Goal: Check status

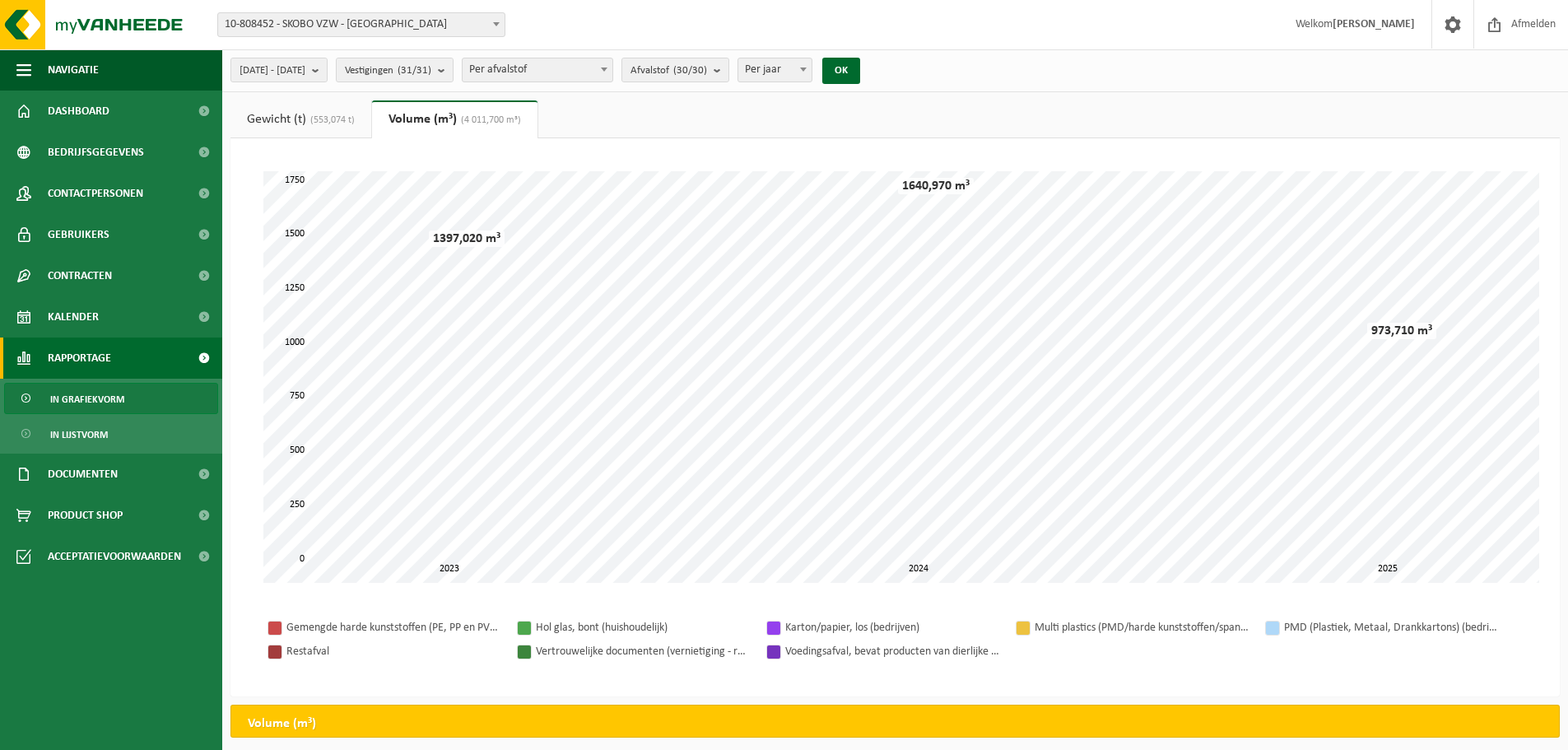
select select "3"
click at [106, 431] on span "In lijstvorm" at bounding box center [79, 435] width 57 height 31
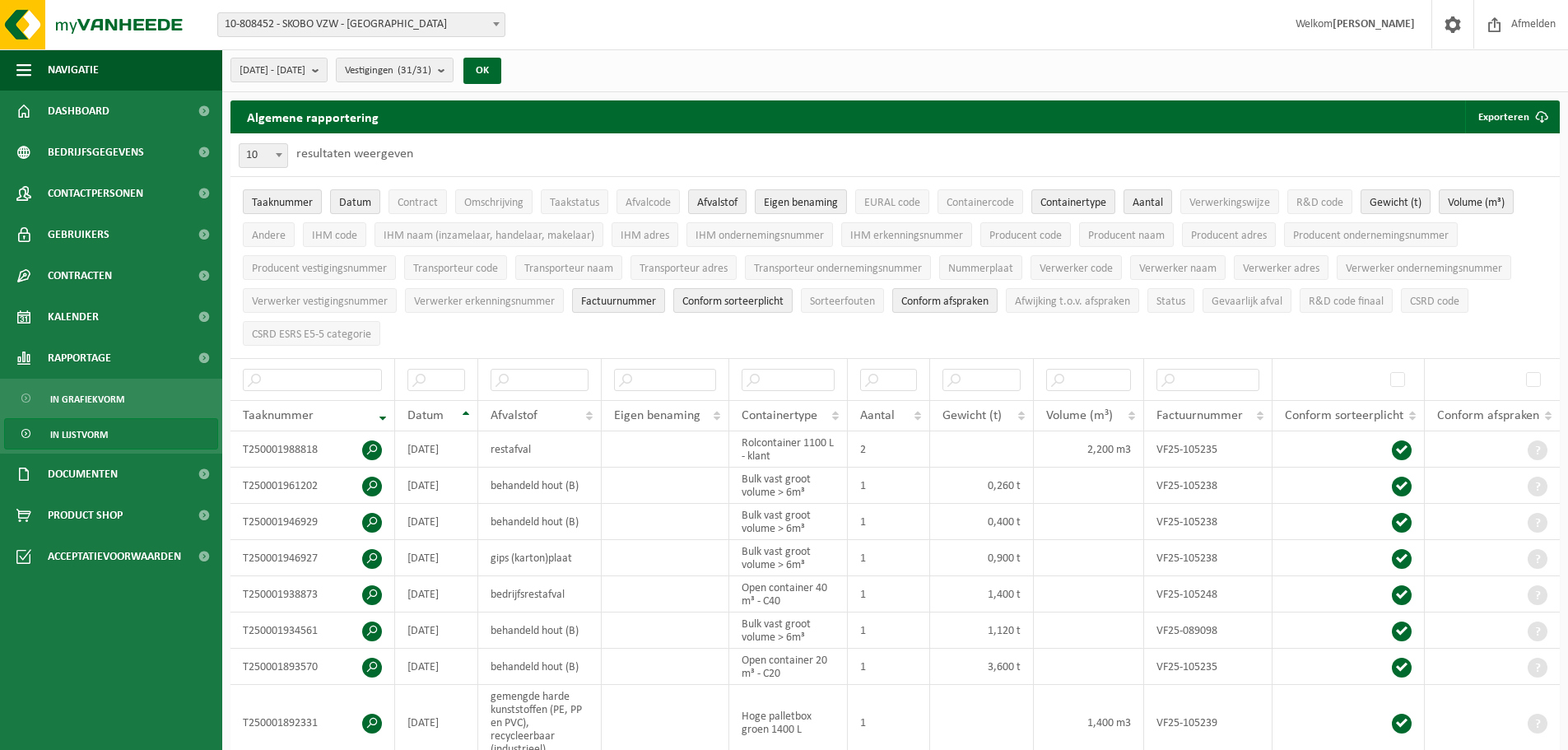
click at [68, 434] on span "In lijstvorm" at bounding box center [79, 435] width 57 height 31
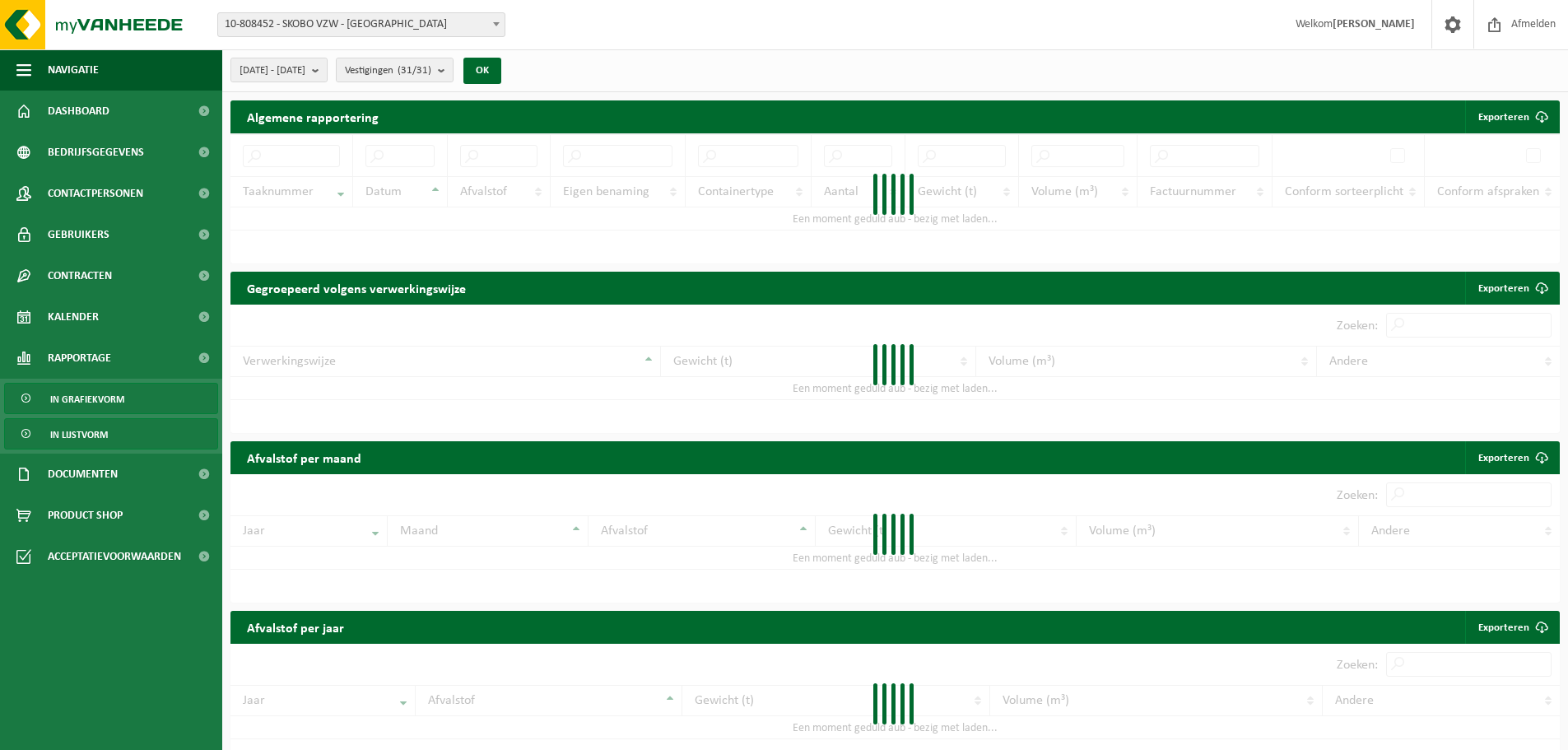
click at [87, 396] on span "In grafiekvorm" at bounding box center [87, 399] width 74 height 31
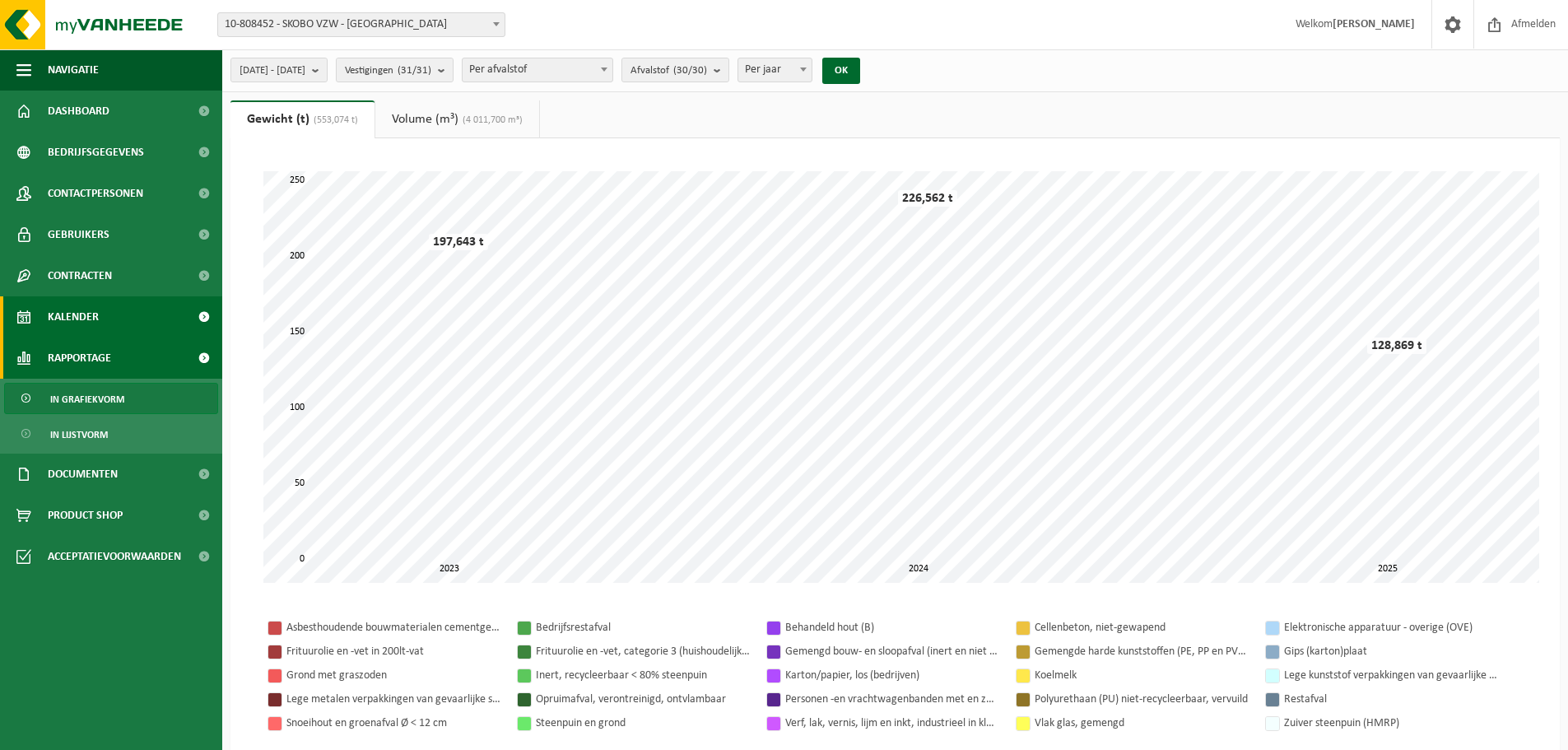
click at [87, 320] on span "Kalender" at bounding box center [73, 317] width 51 height 41
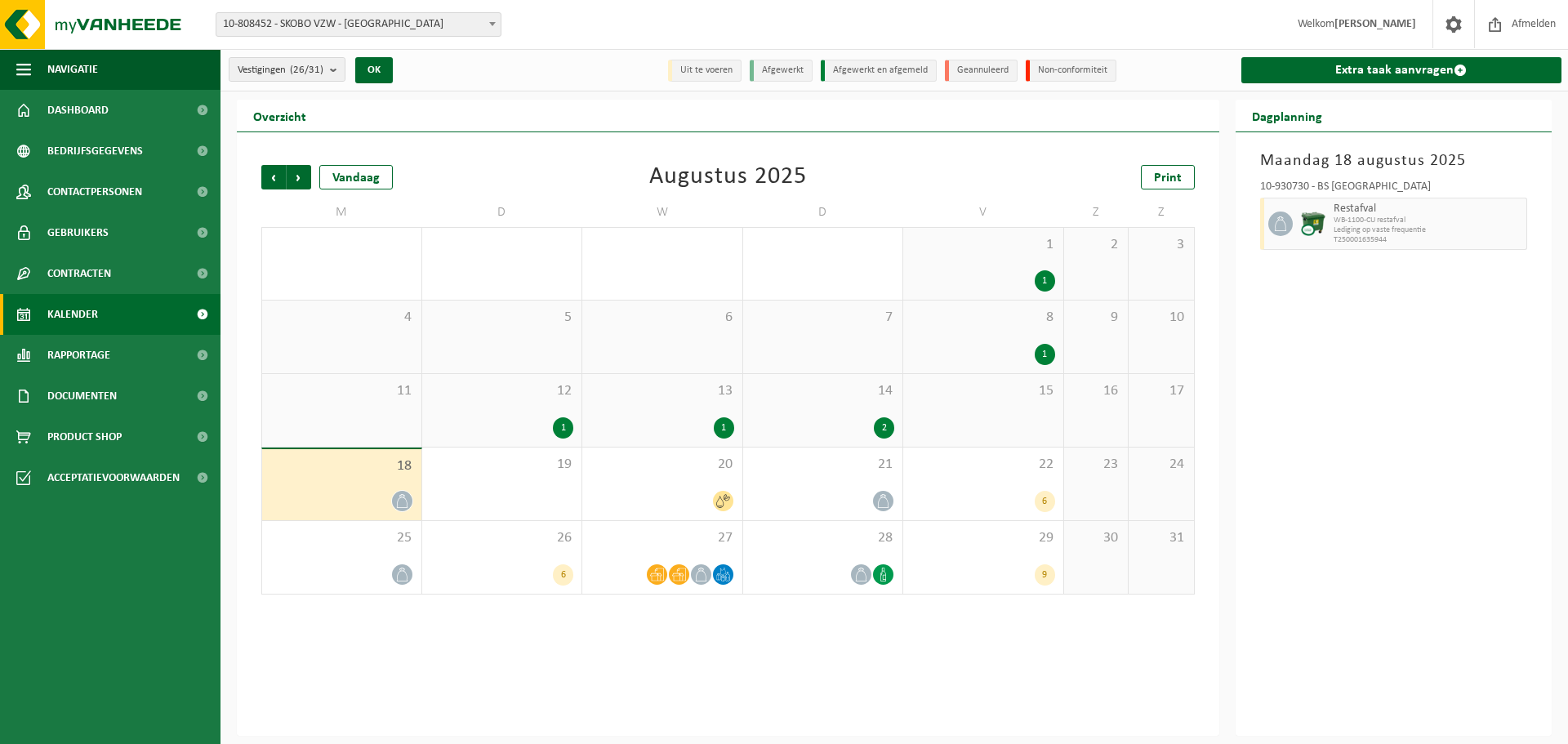
click at [828, 434] on div "2" at bounding box center [823, 428] width 144 height 21
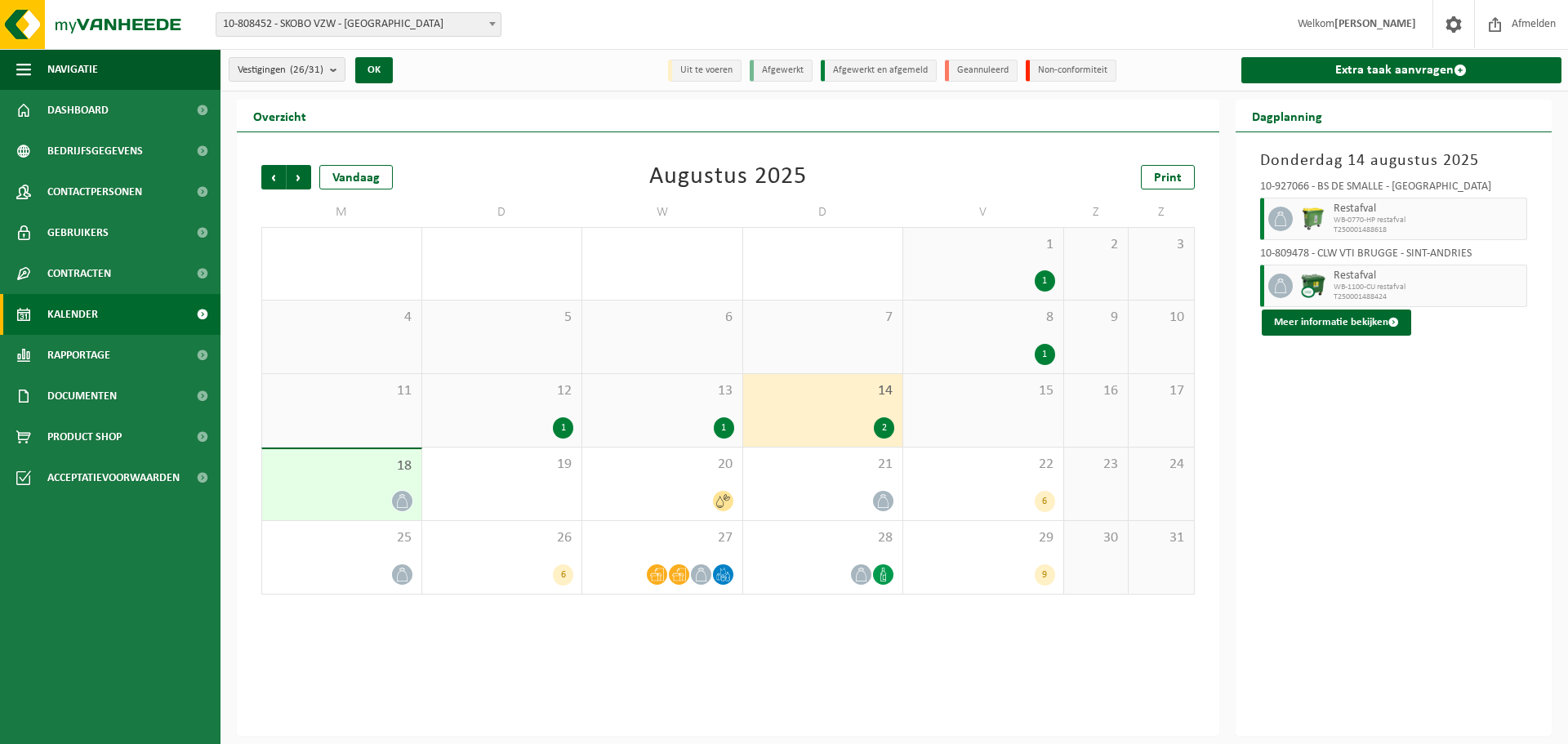
click at [687, 444] on div "13 1" at bounding box center [662, 411] width 160 height 73
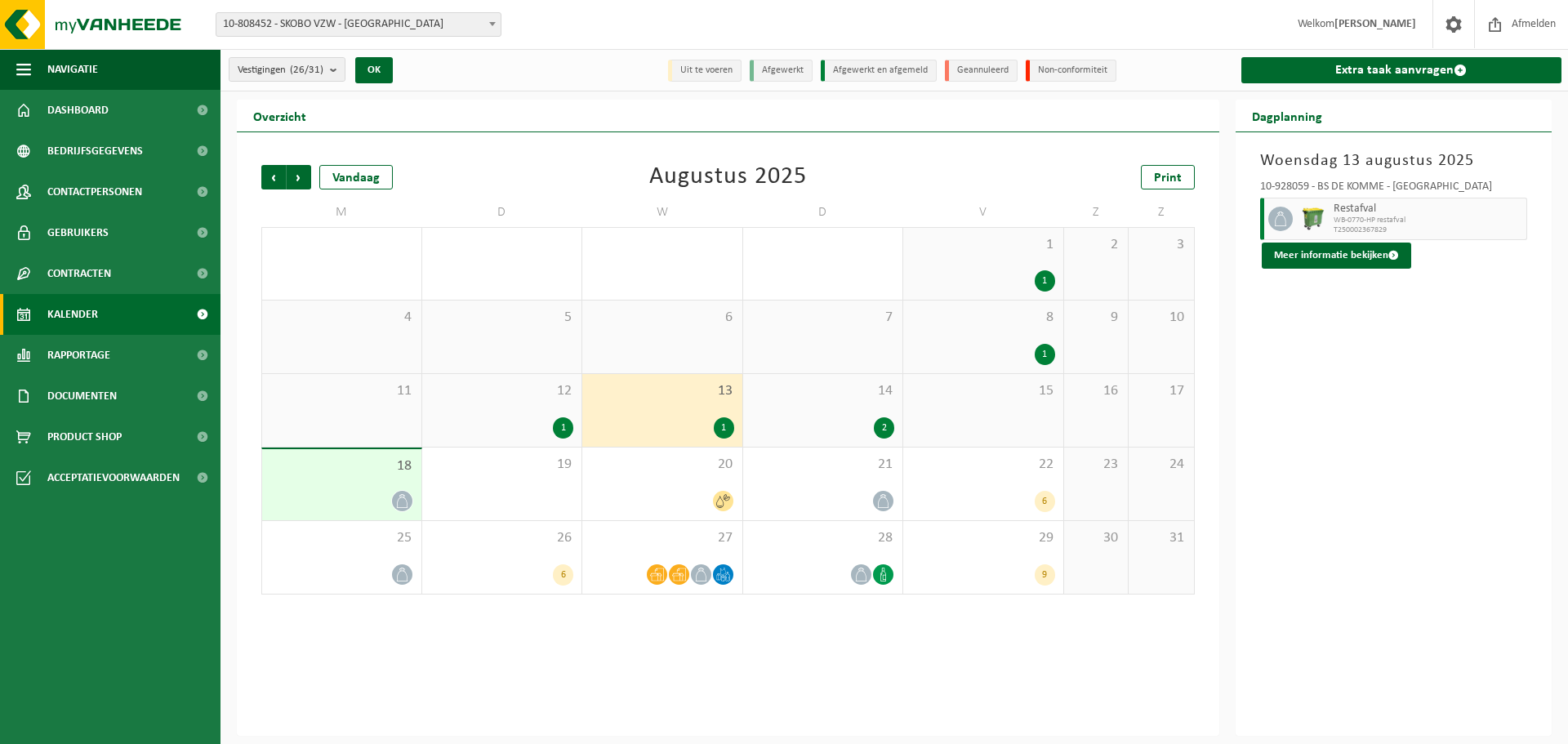
click at [716, 429] on div "1" at bounding box center [724, 428] width 20 height 21
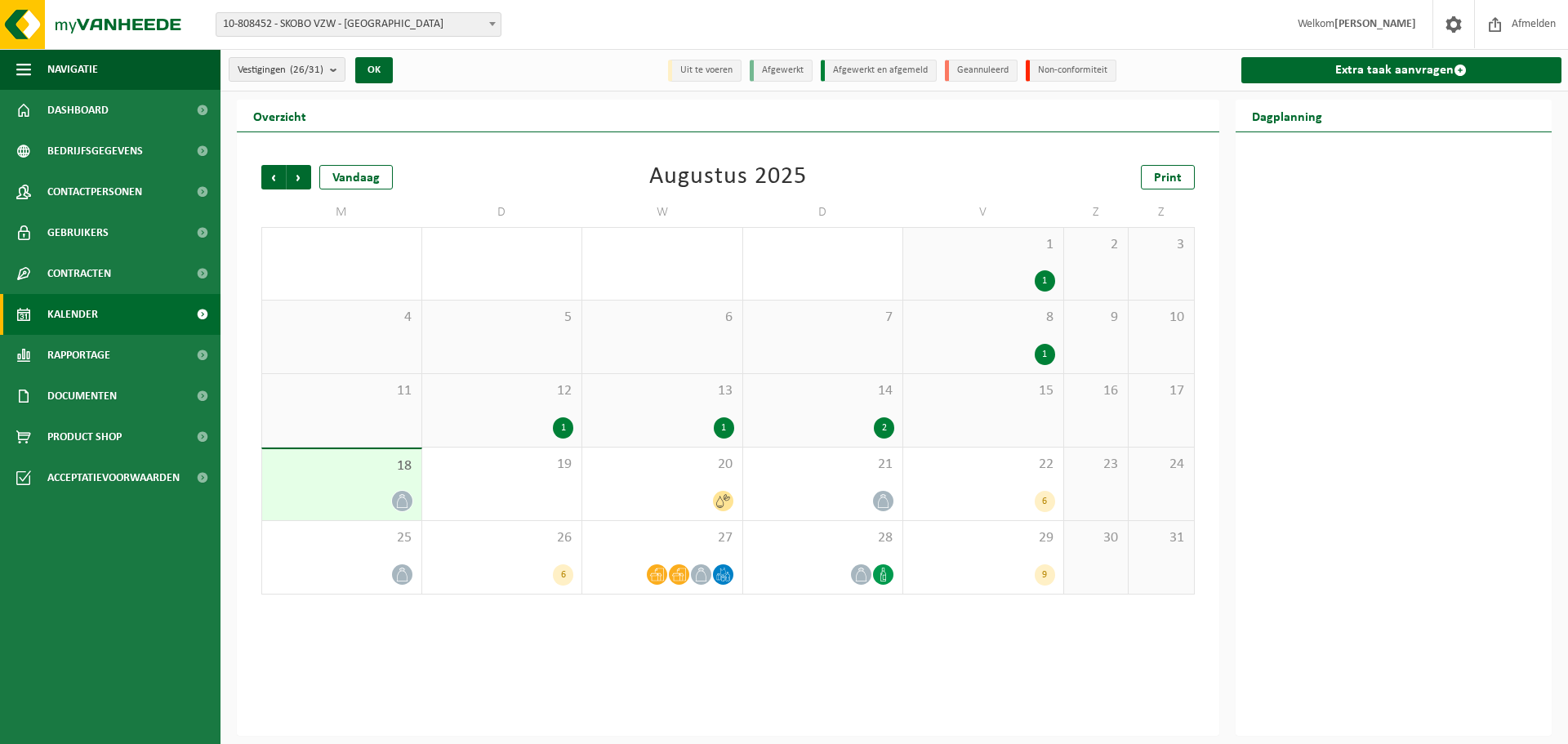
click at [493, 22] on b at bounding box center [492, 24] width 6 height 4
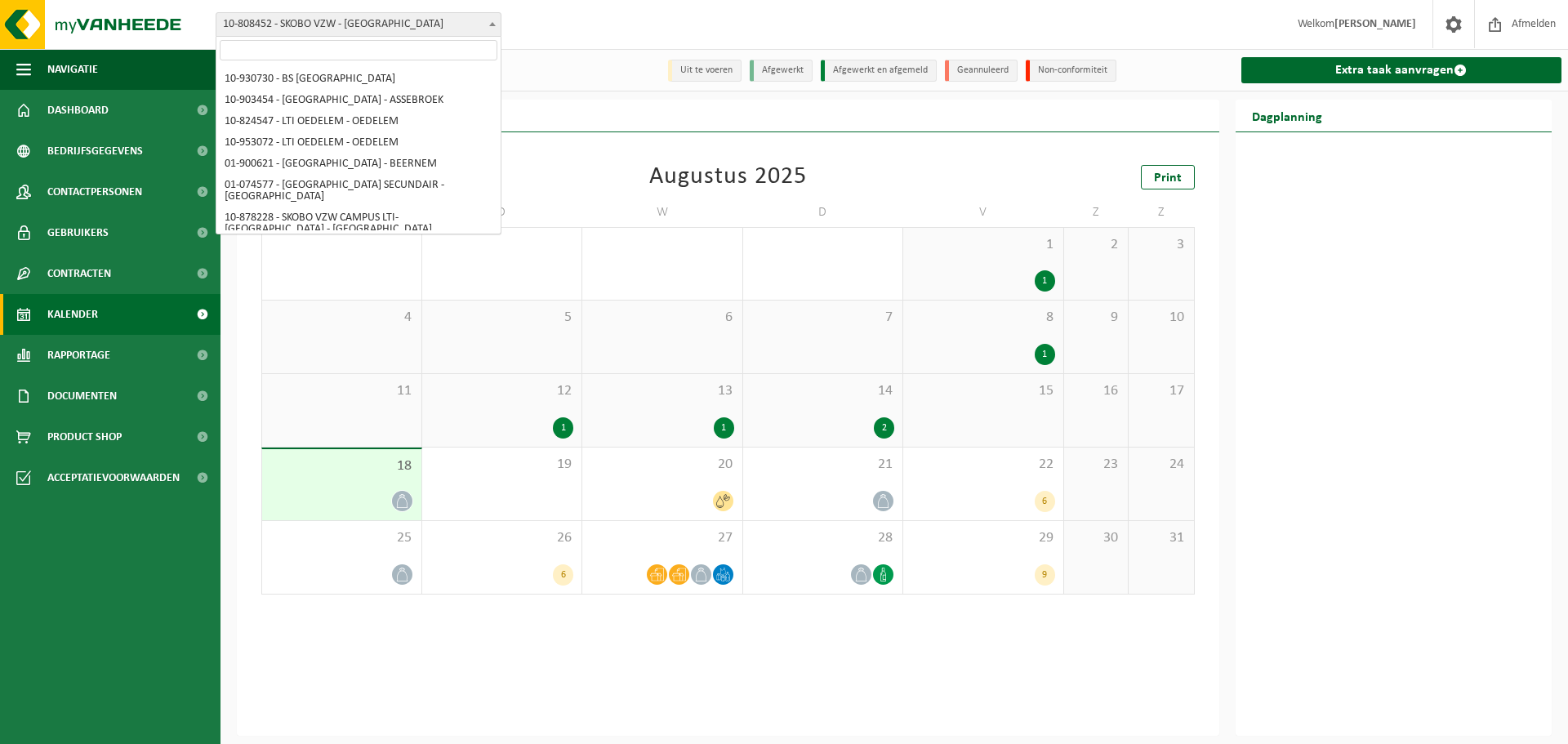
scroll to position [210, 0]
select select "121282"
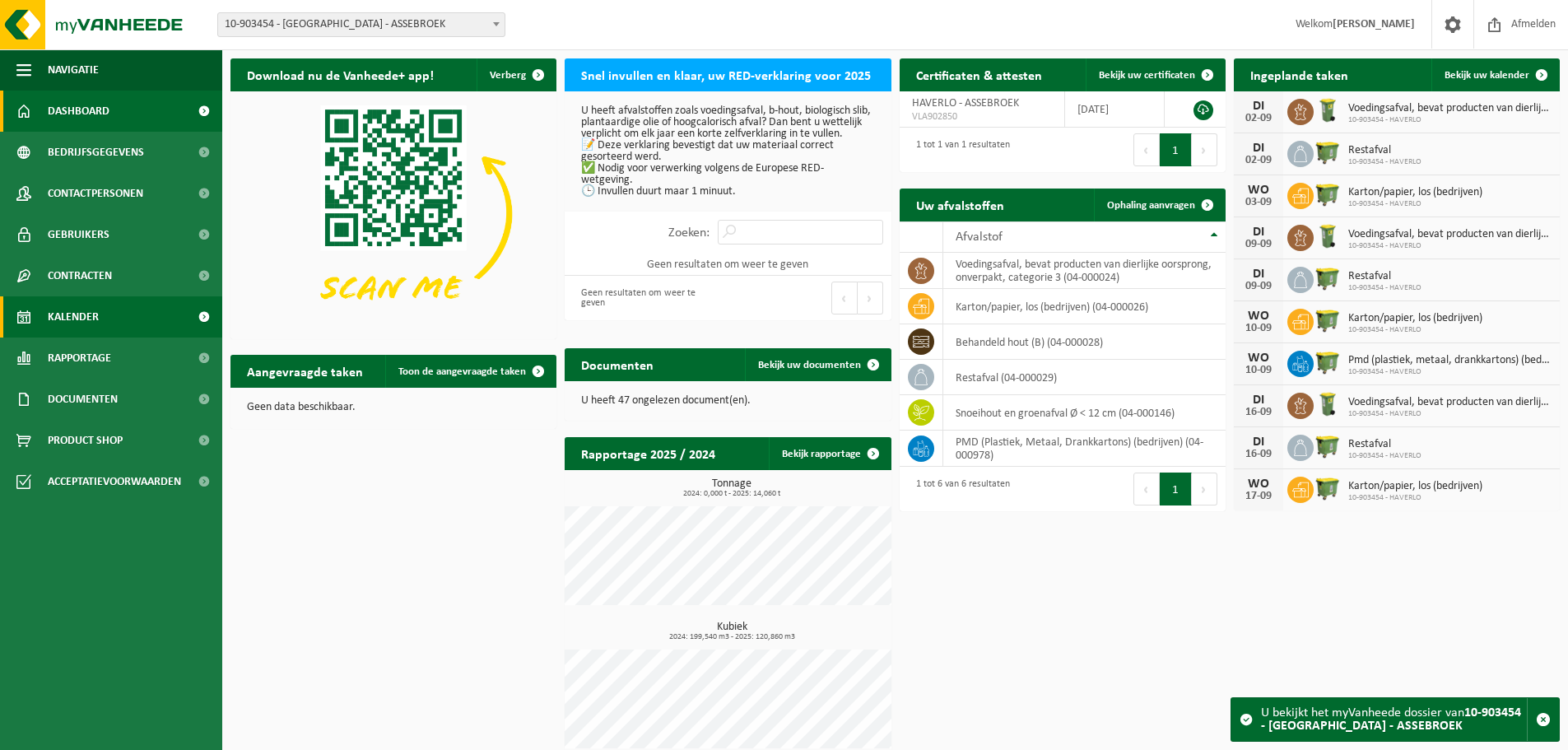
click at [73, 312] on span "Kalender" at bounding box center [73, 317] width 51 height 41
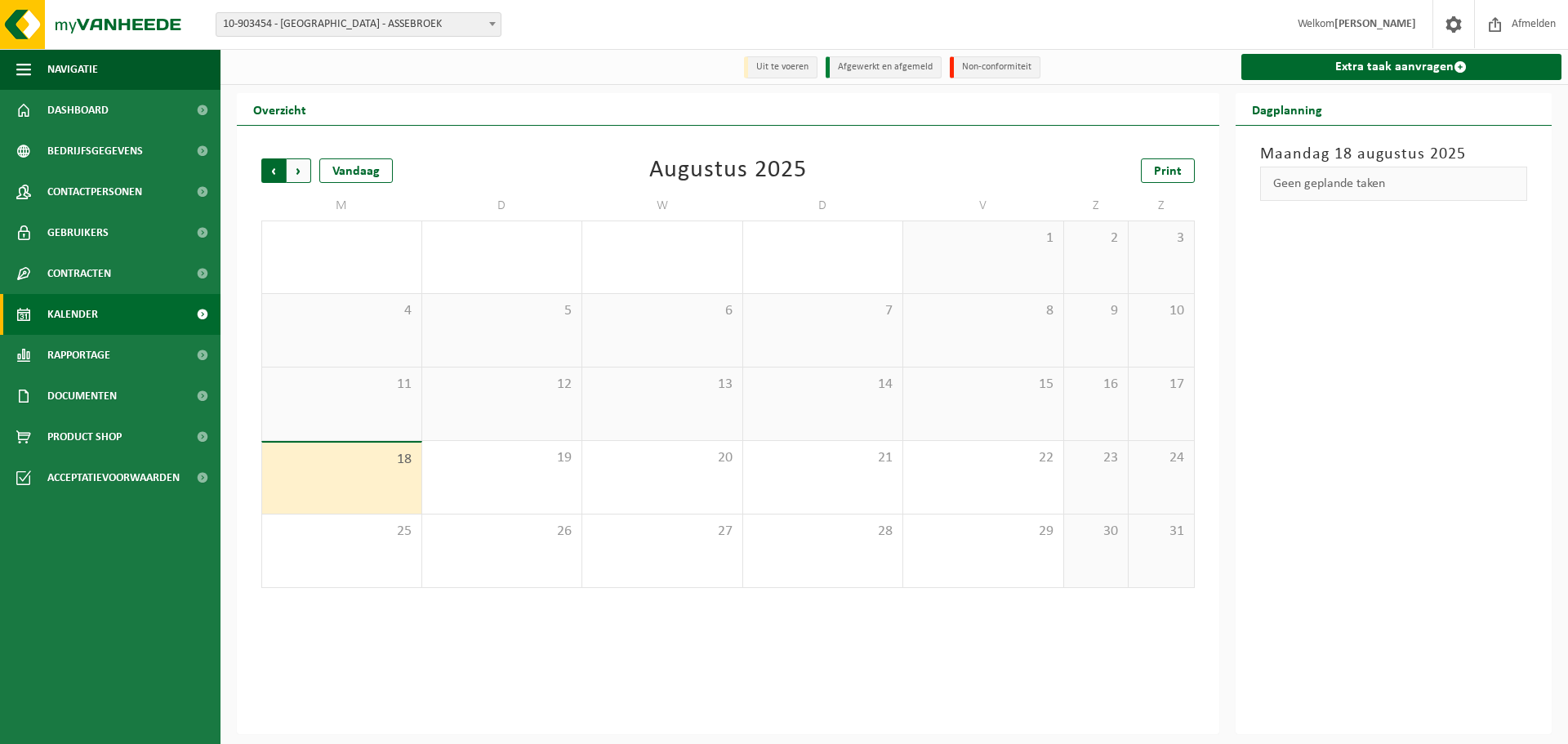
click at [294, 170] on span "Volgende" at bounding box center [299, 171] width 25 height 25
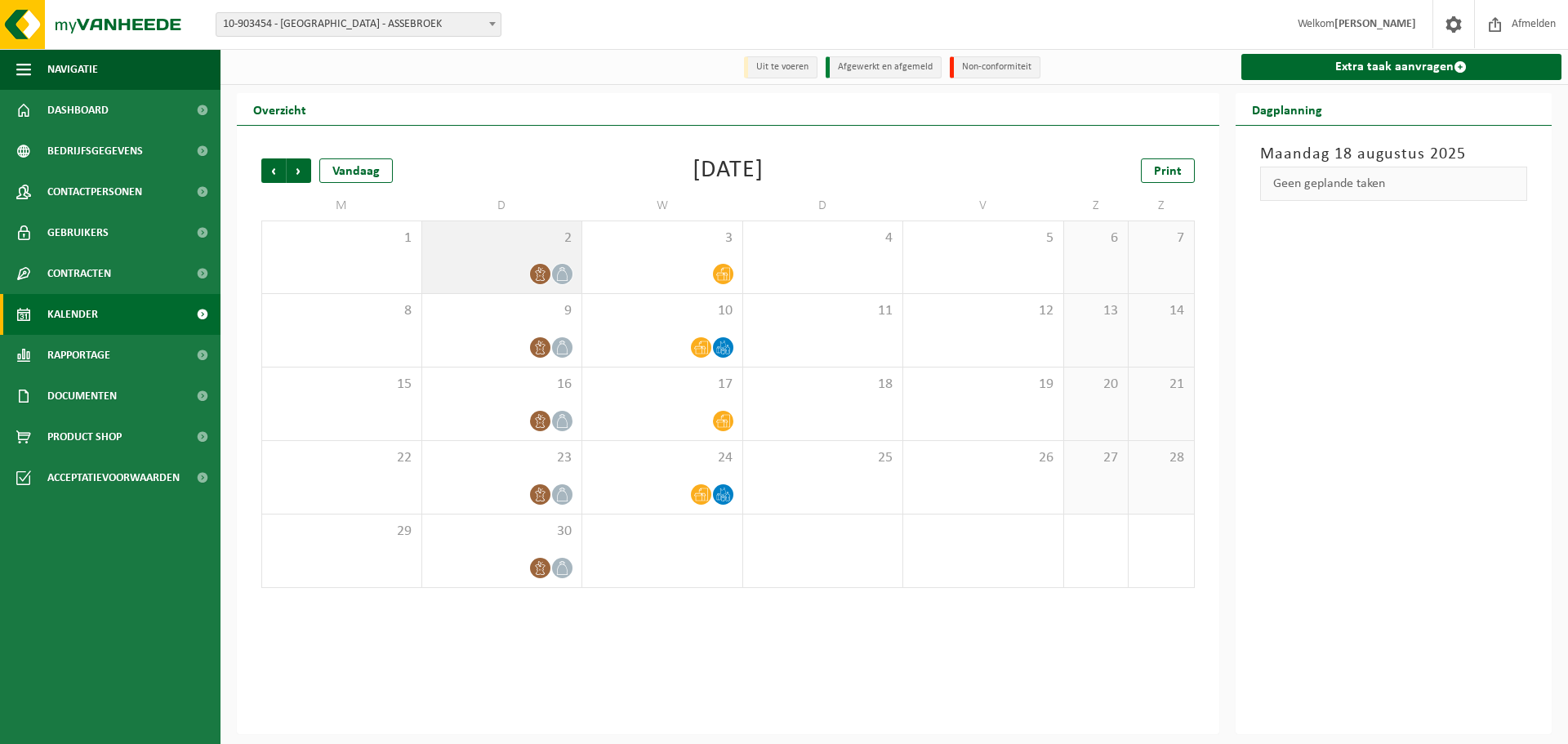
click at [477, 277] on div at bounding box center [502, 274] width 144 height 22
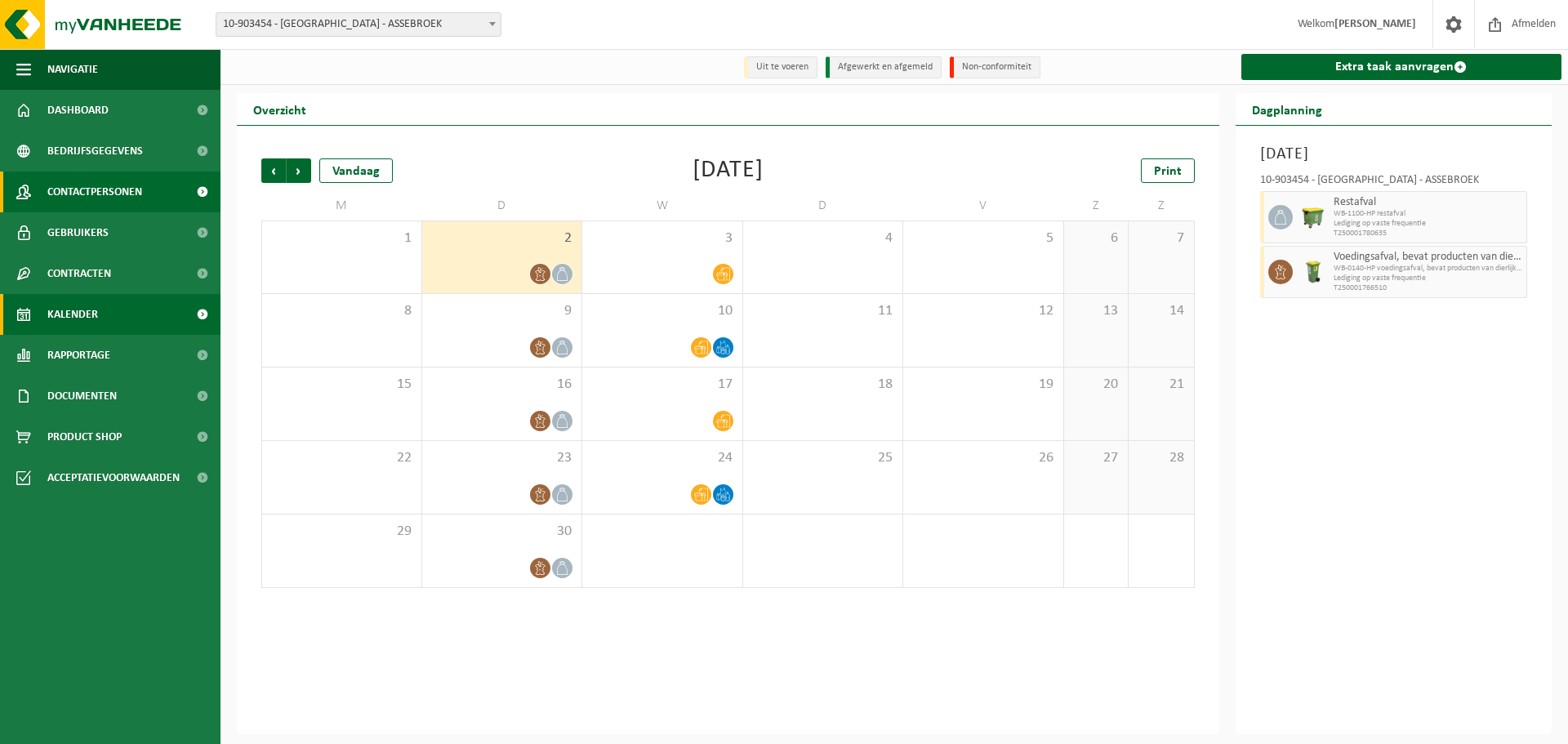
click at [123, 179] on span "Contactpersonen" at bounding box center [94, 192] width 95 height 41
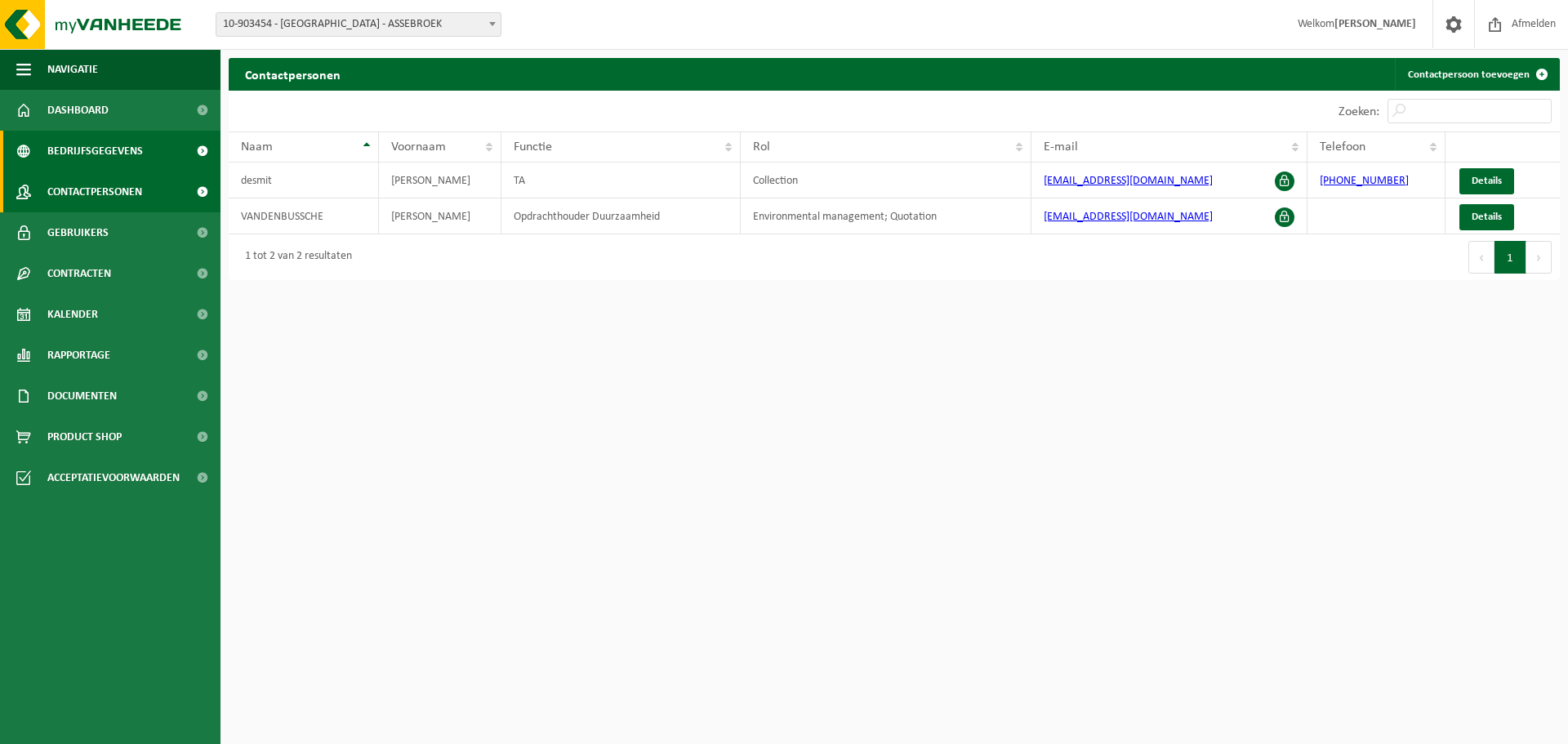
click at [100, 146] on span "Bedrijfsgegevens" at bounding box center [94, 151] width 95 height 41
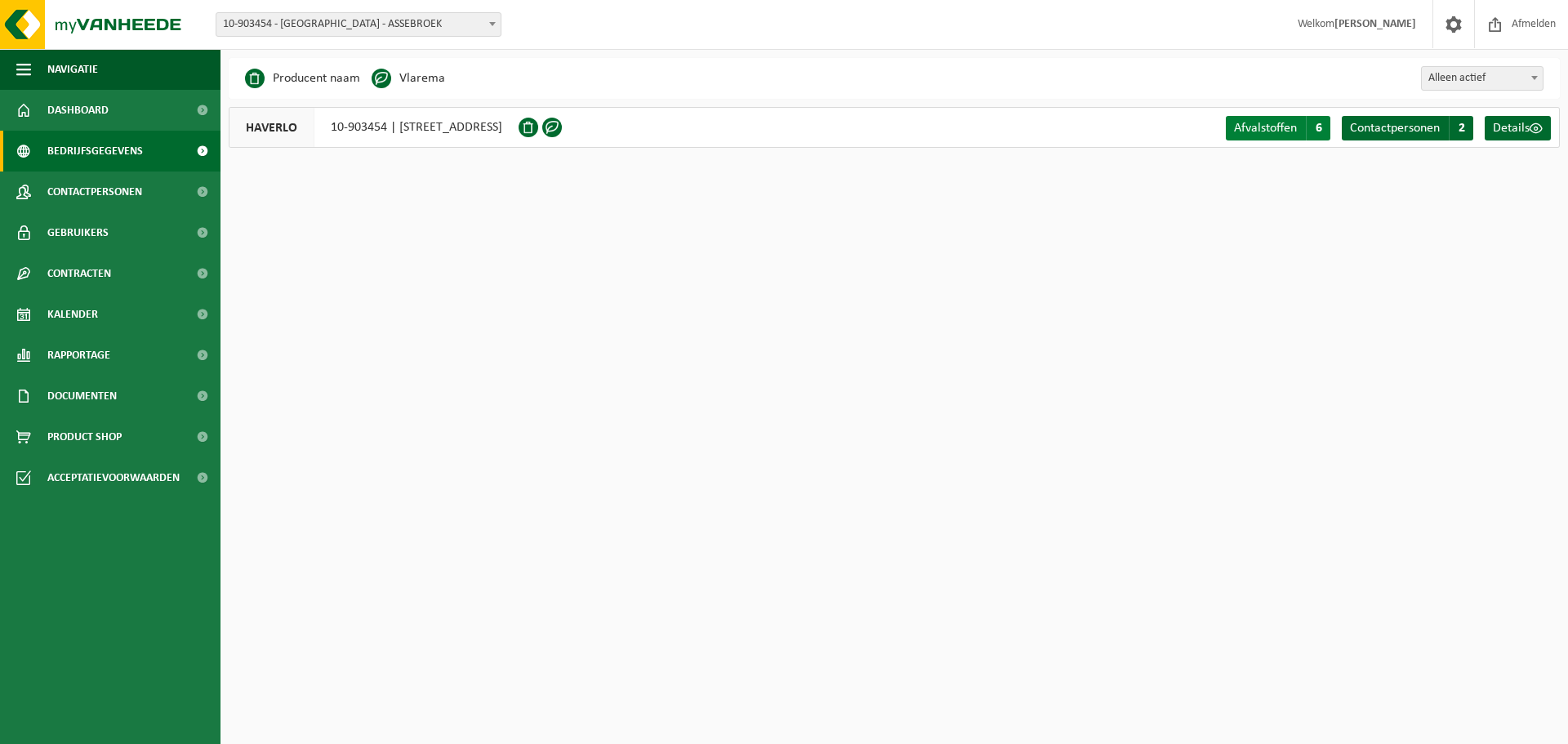
click at [1267, 128] on span "Afvalstoffen" at bounding box center [1265, 128] width 63 height 13
